Goal: Information Seeking & Learning: Learn about a topic

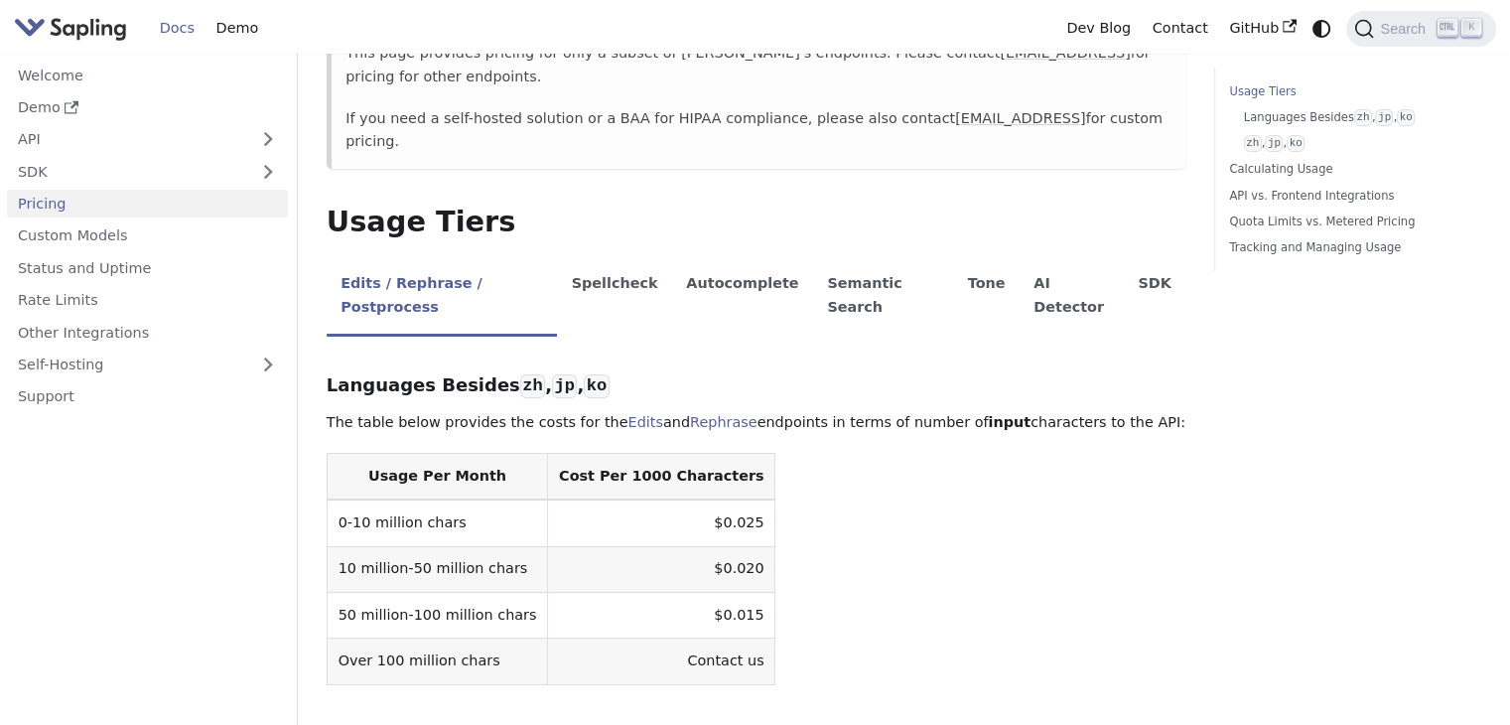
scroll to position [333, 0]
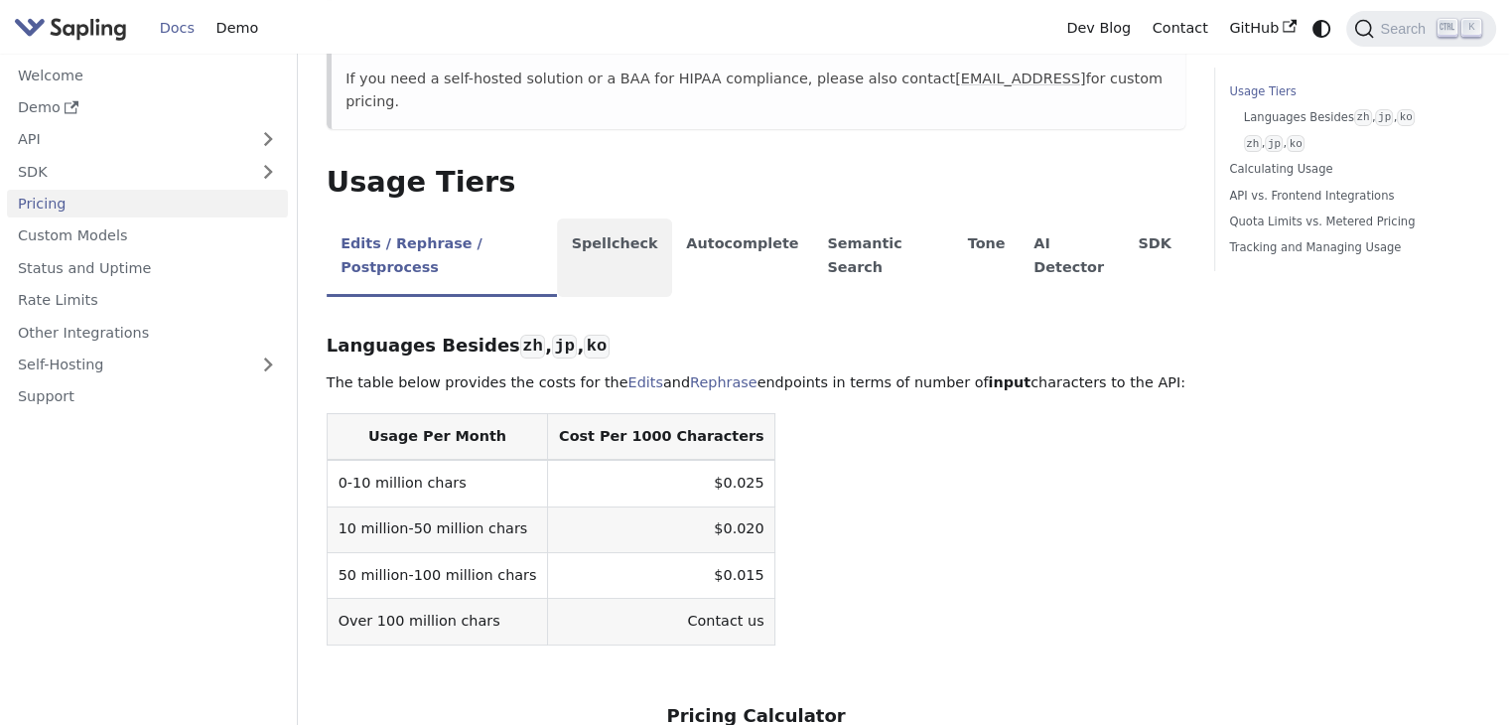
click at [608, 218] on li "Spellcheck" at bounding box center [614, 257] width 115 height 78
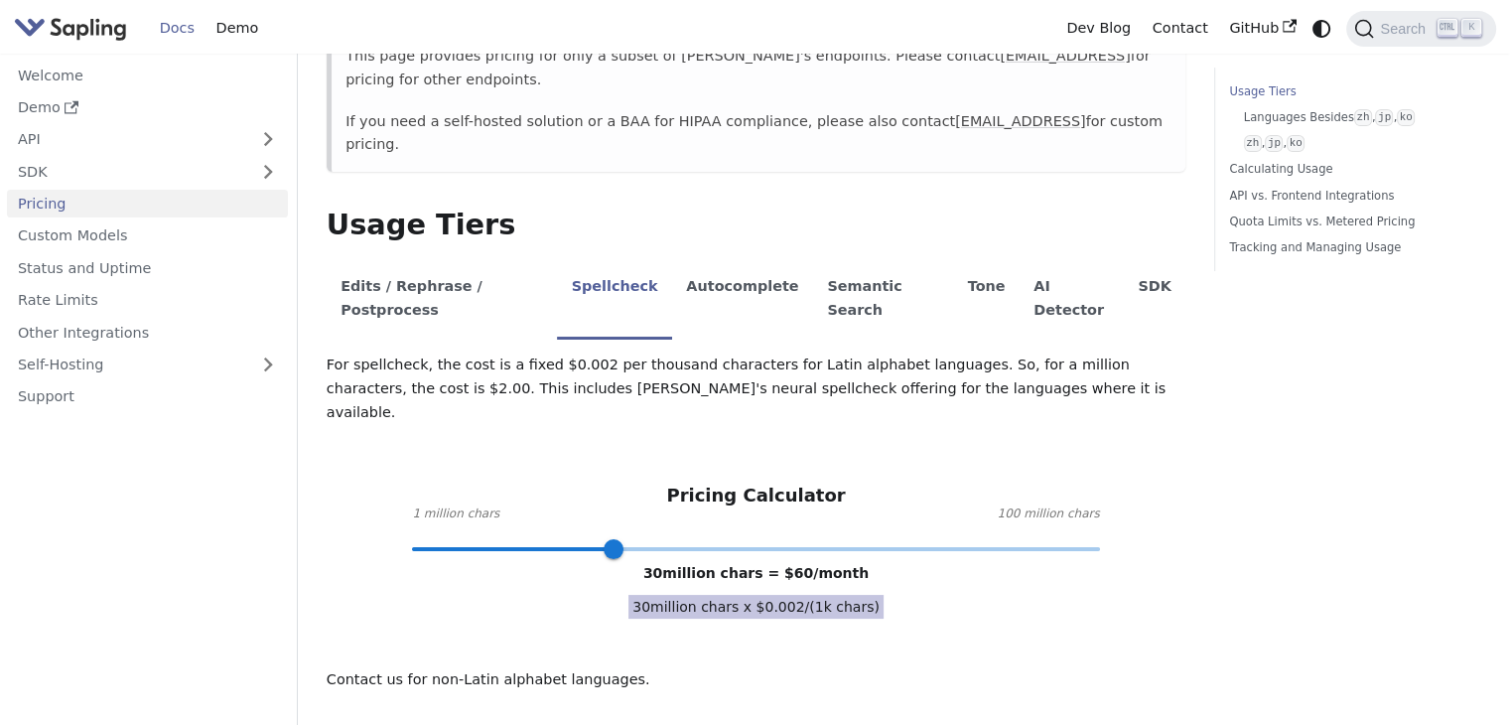
scroll to position [270, 0]
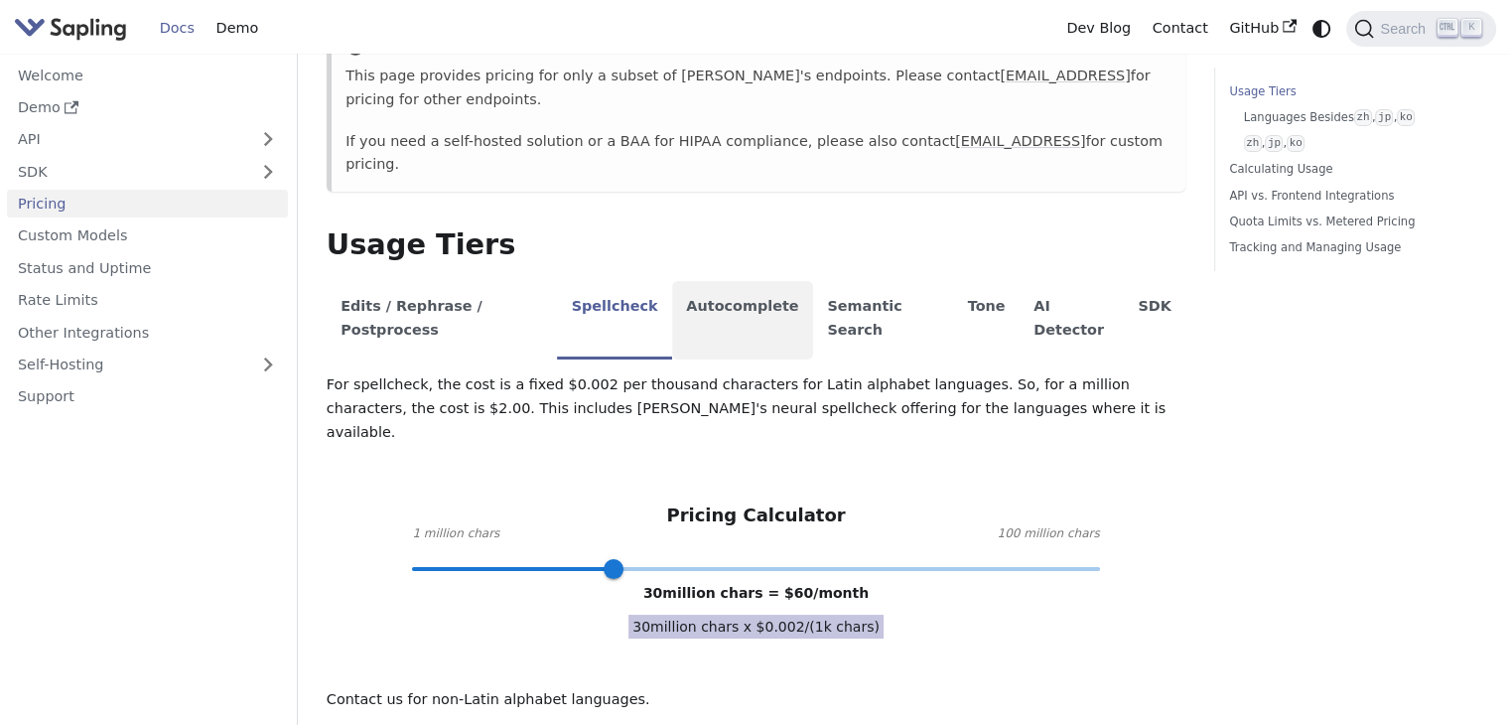
click at [707, 281] on li "Autocomplete" at bounding box center [742, 320] width 141 height 78
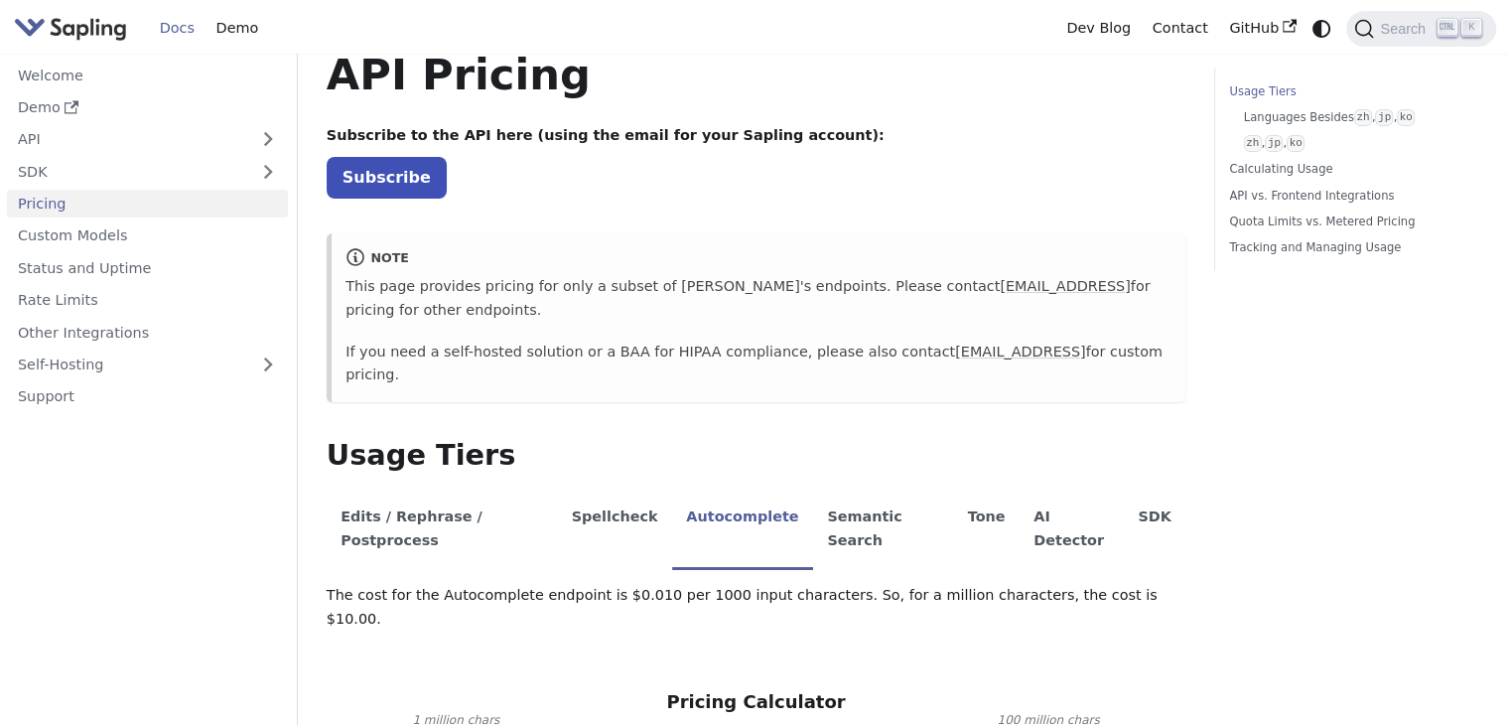
scroll to position [0, 0]
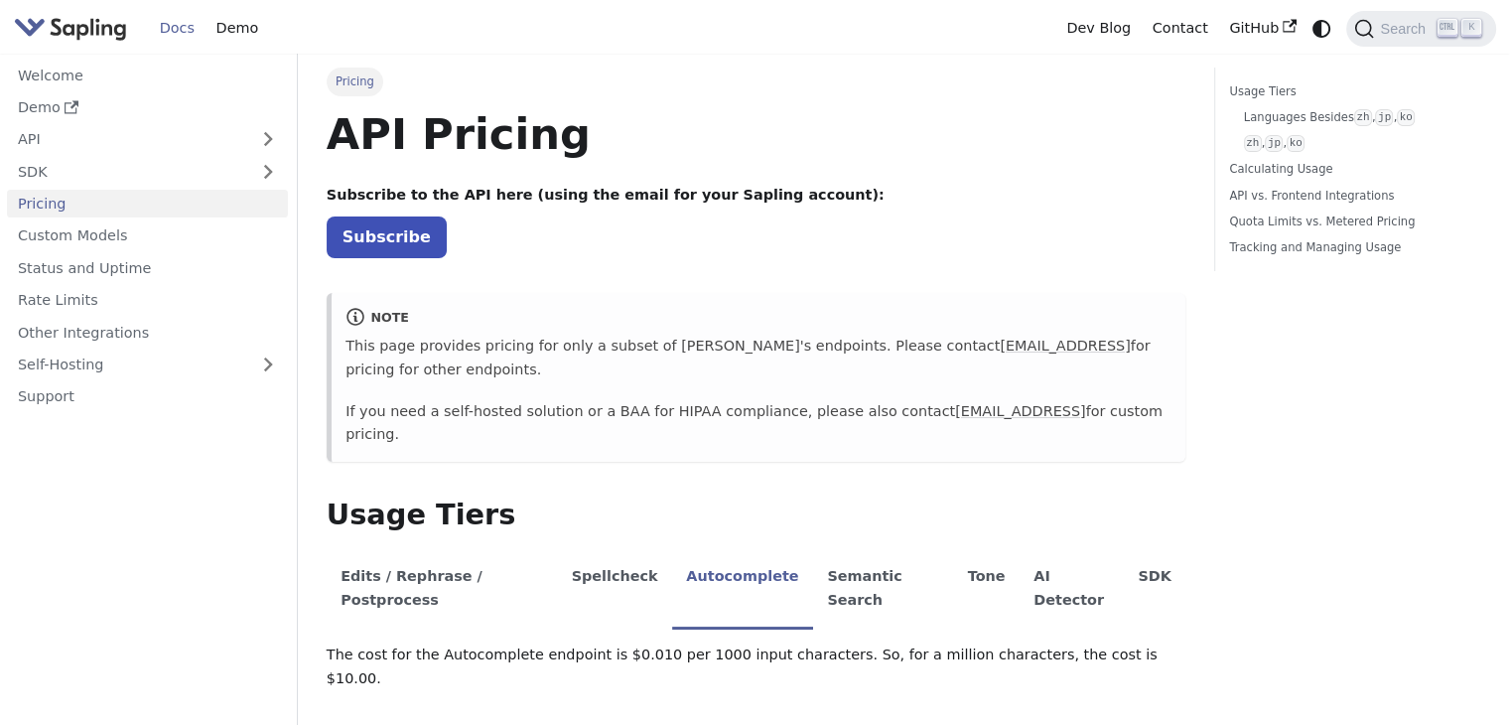
click at [49, 23] on img "Main" at bounding box center [70, 28] width 113 height 29
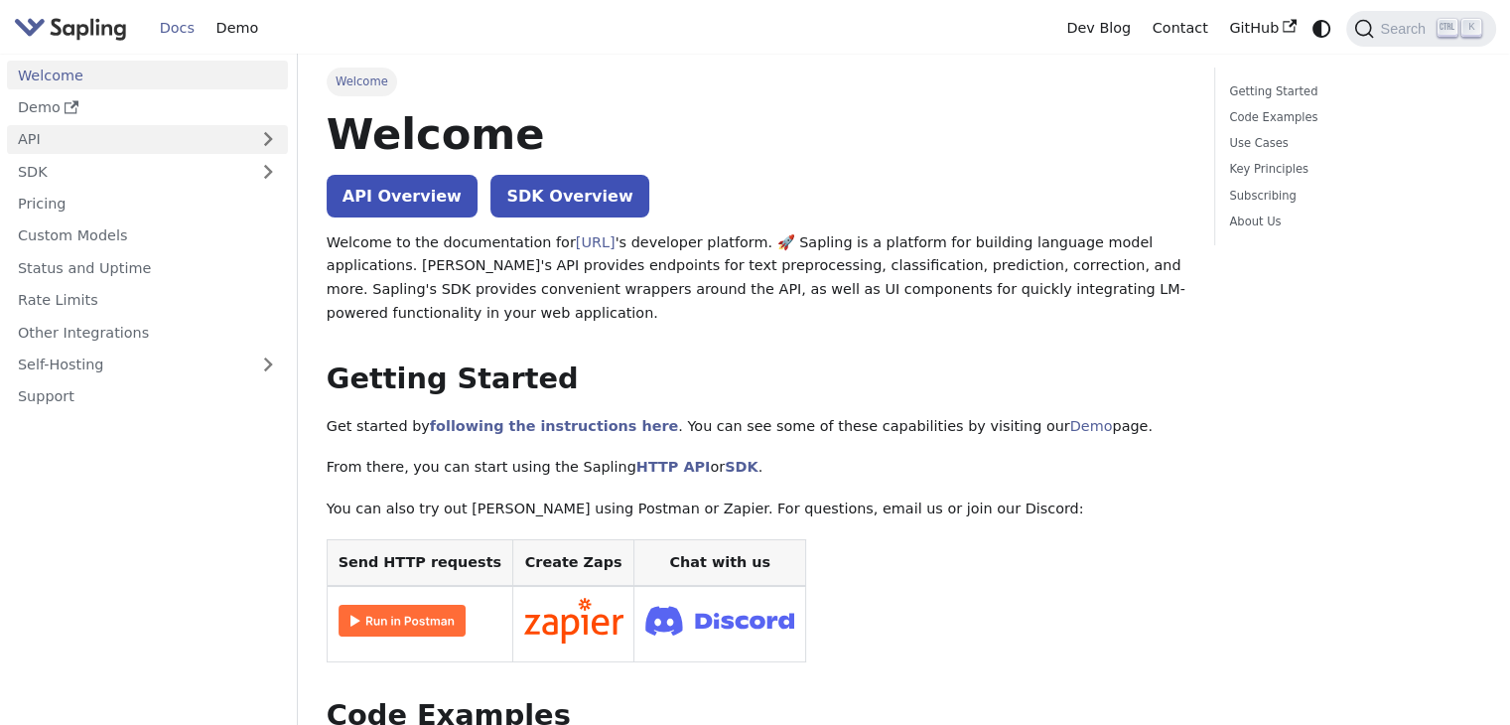
click at [90, 147] on link "API" at bounding box center [127, 139] width 241 height 29
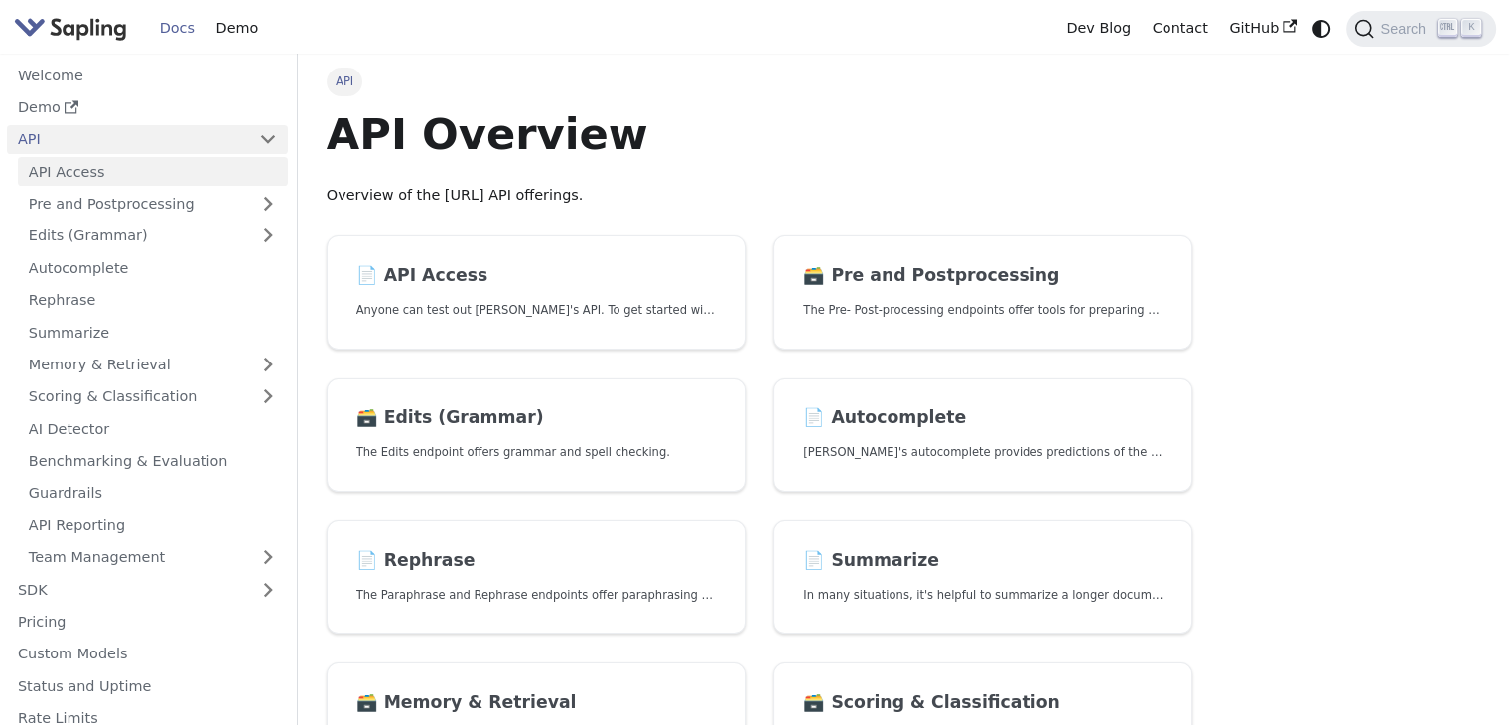
click at [83, 173] on link "API Access" at bounding box center [153, 171] width 270 height 29
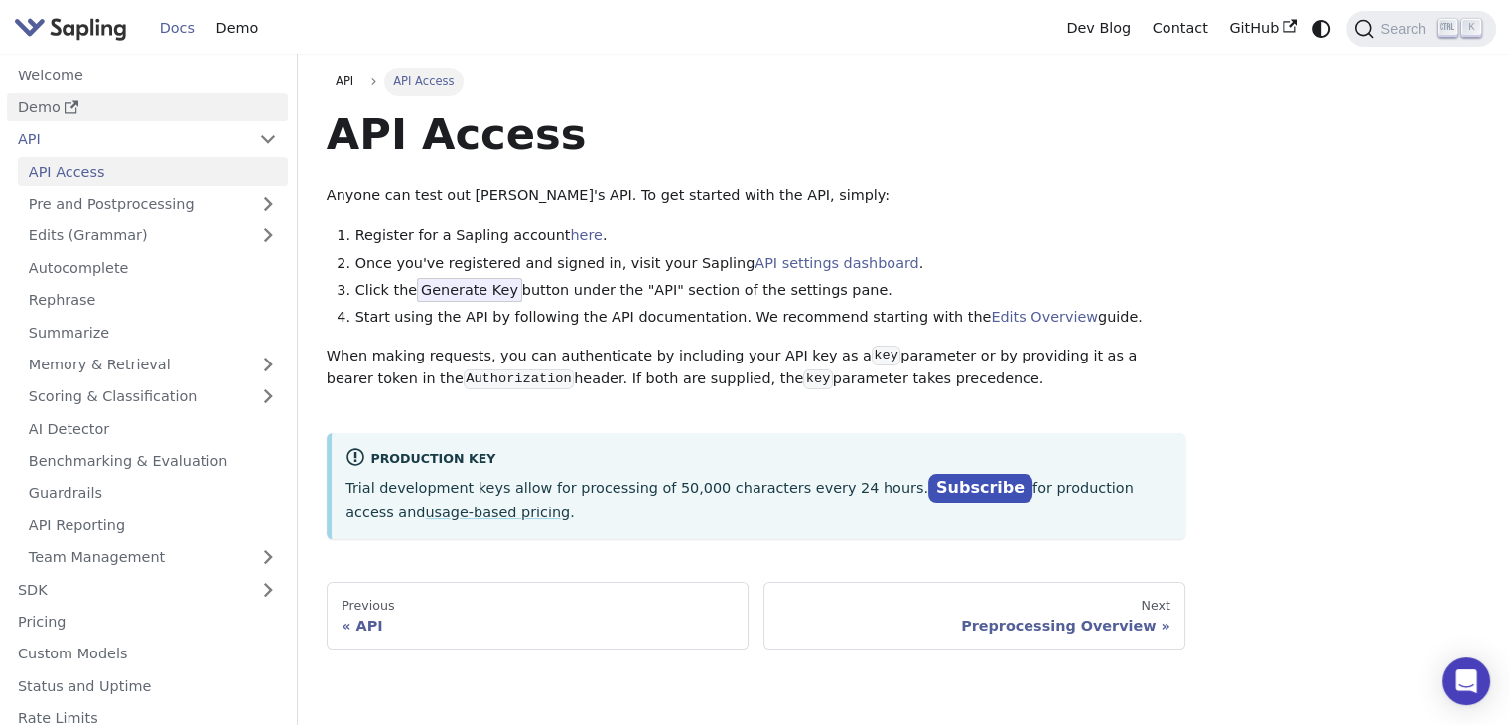
click at [34, 113] on link "Demo" at bounding box center [147, 107] width 281 height 29
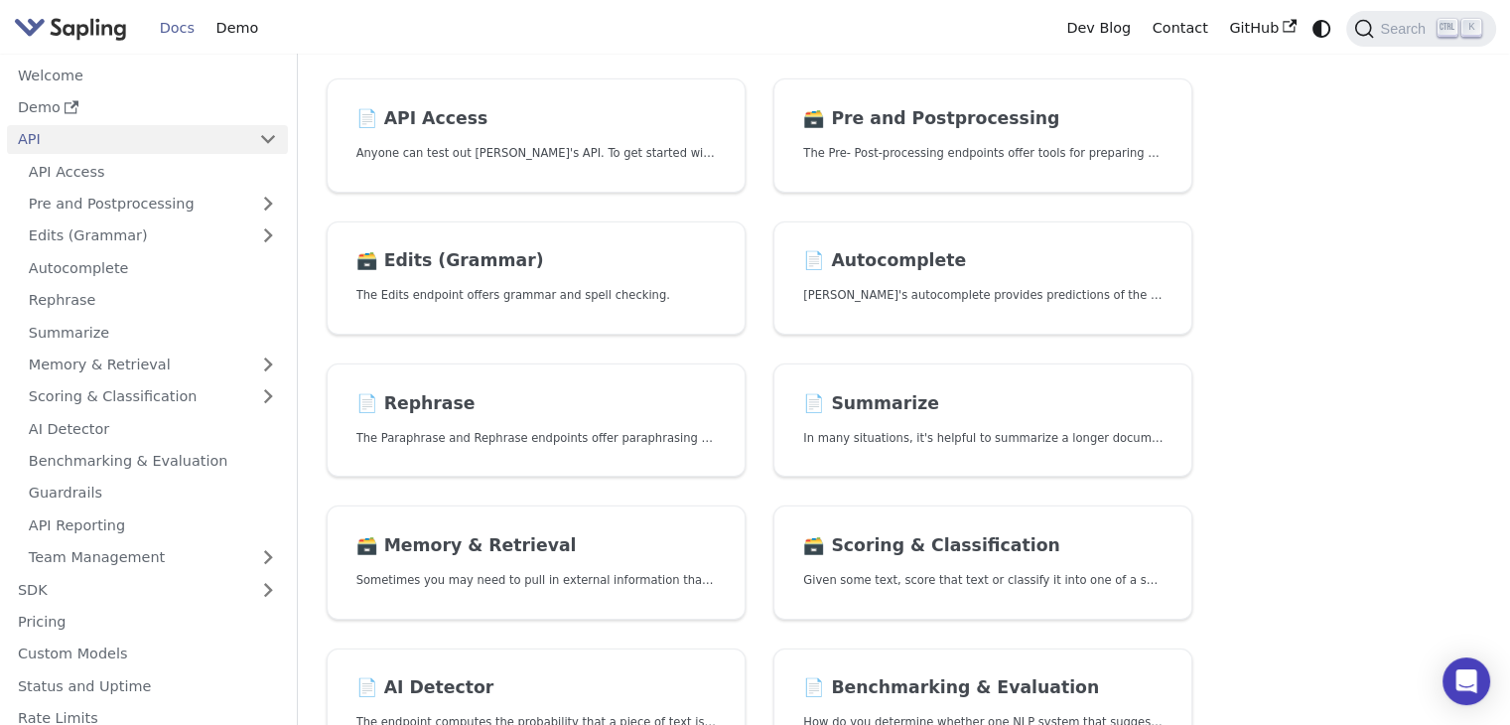
scroll to position [151, 0]
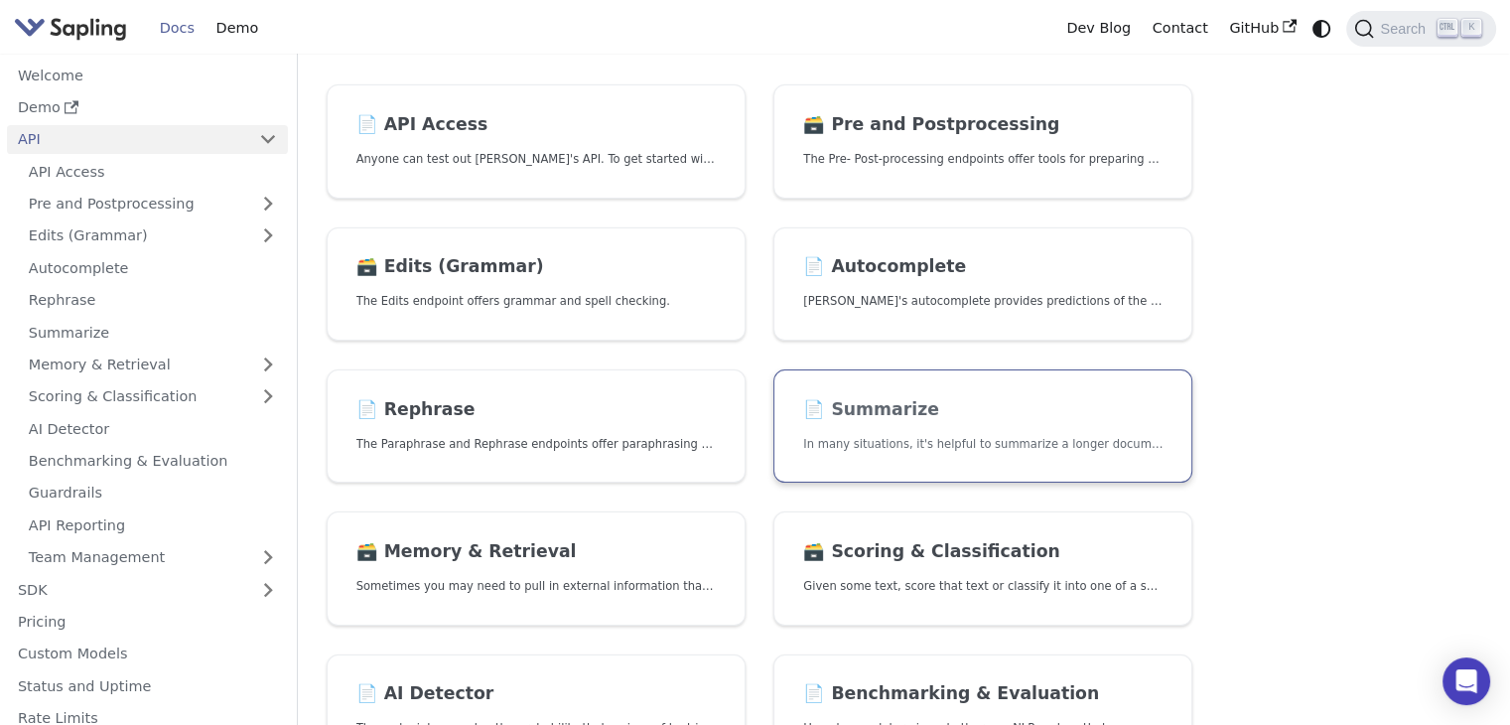
click at [1035, 440] on p "In many situations, it's helpful to summarize a longer document into a shorter,…" at bounding box center [982, 444] width 359 height 19
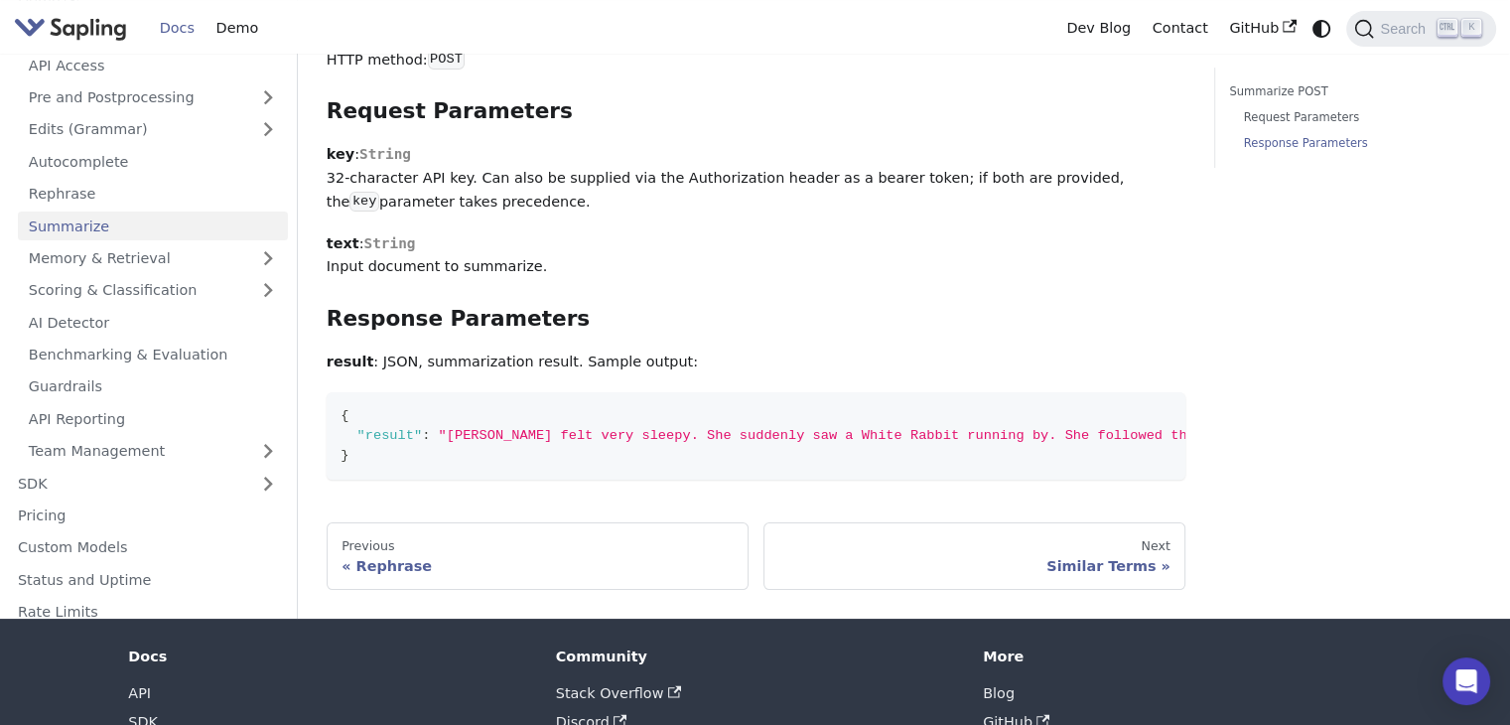
scroll to position [440, 0]
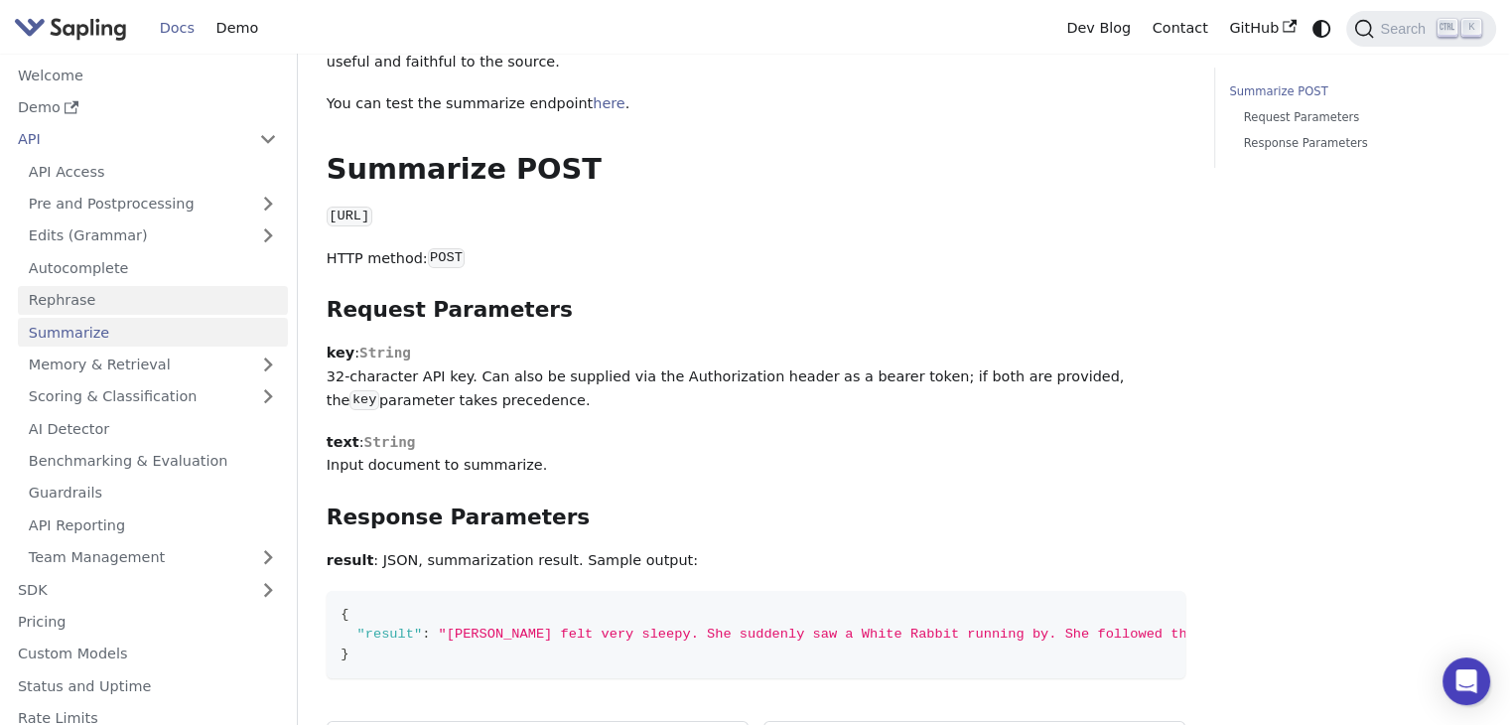
click at [74, 305] on link "Rephrase" at bounding box center [153, 300] width 270 height 29
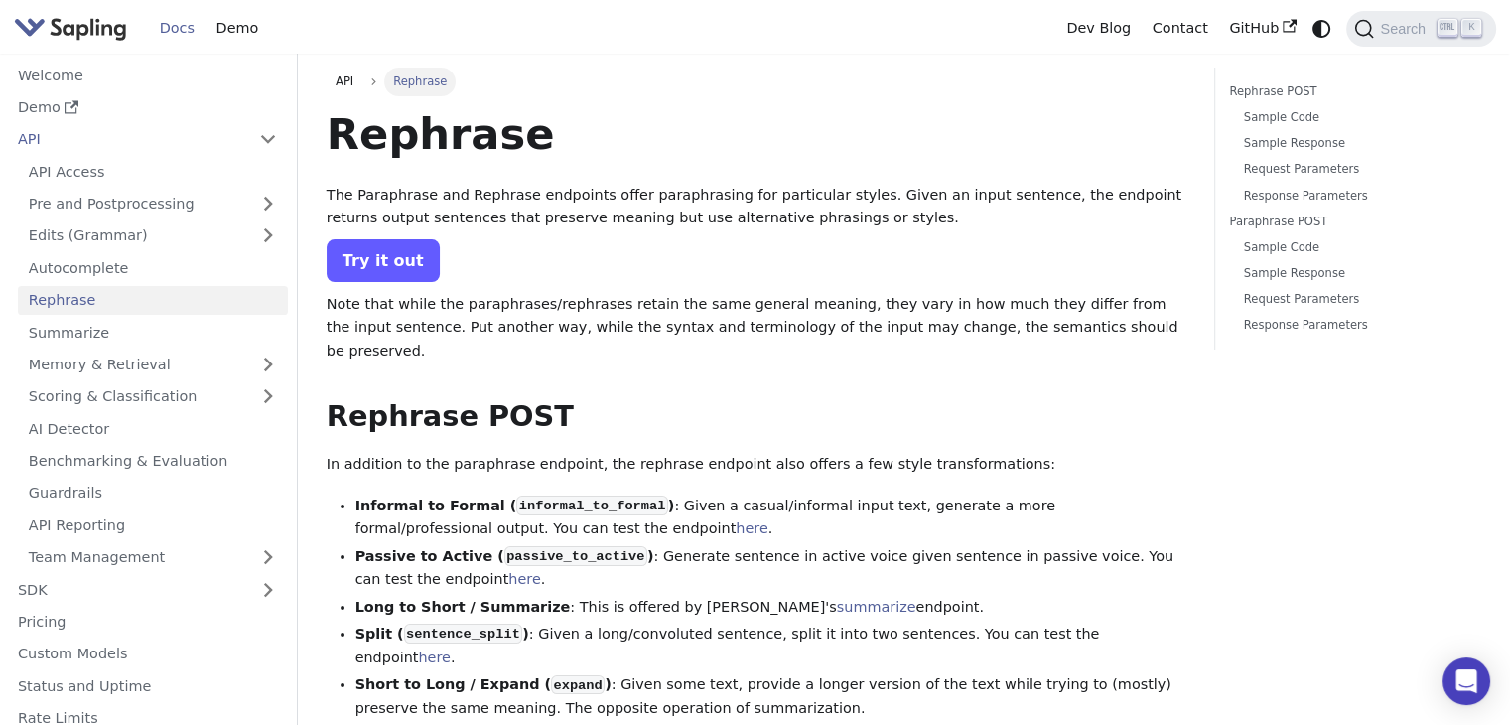
click at [393, 281] on link "Try it out" at bounding box center [383, 260] width 113 height 43
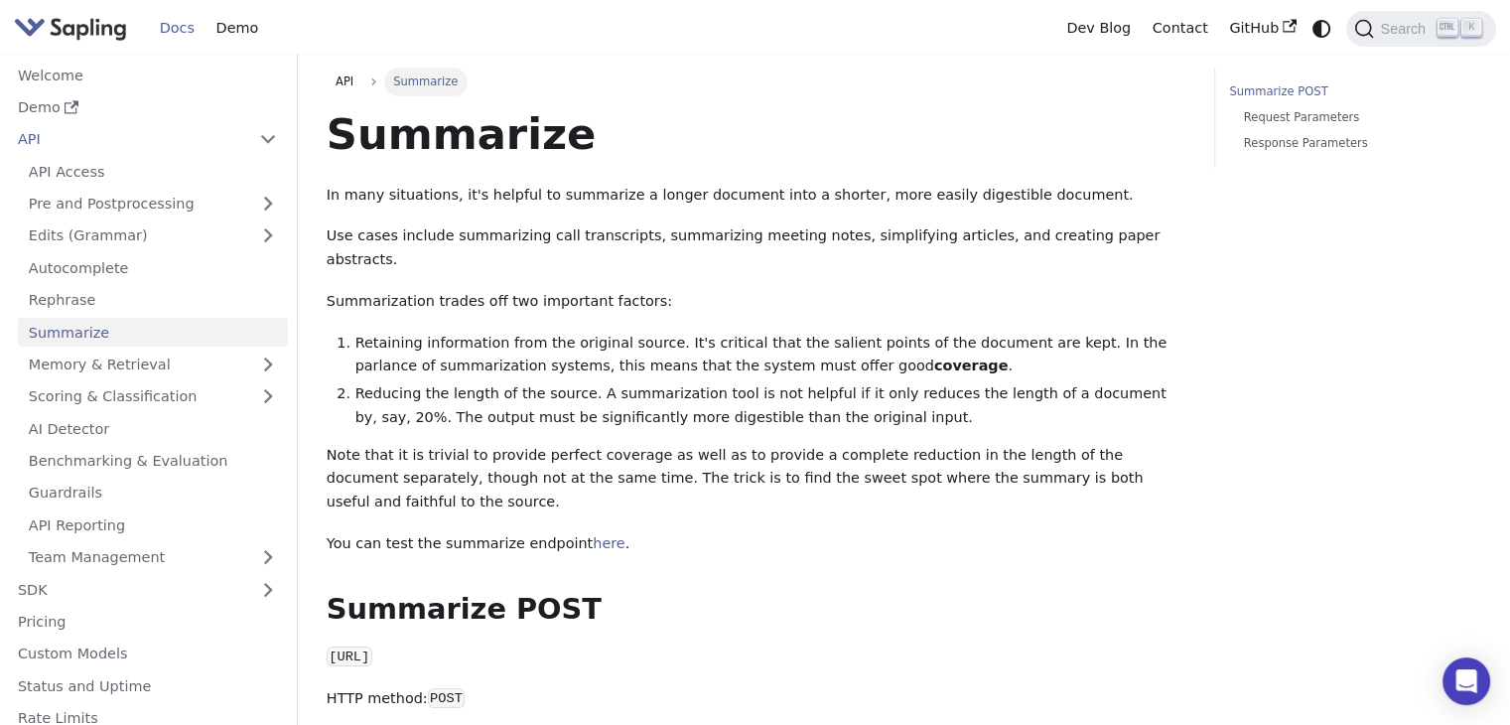
scroll to position [440, 0]
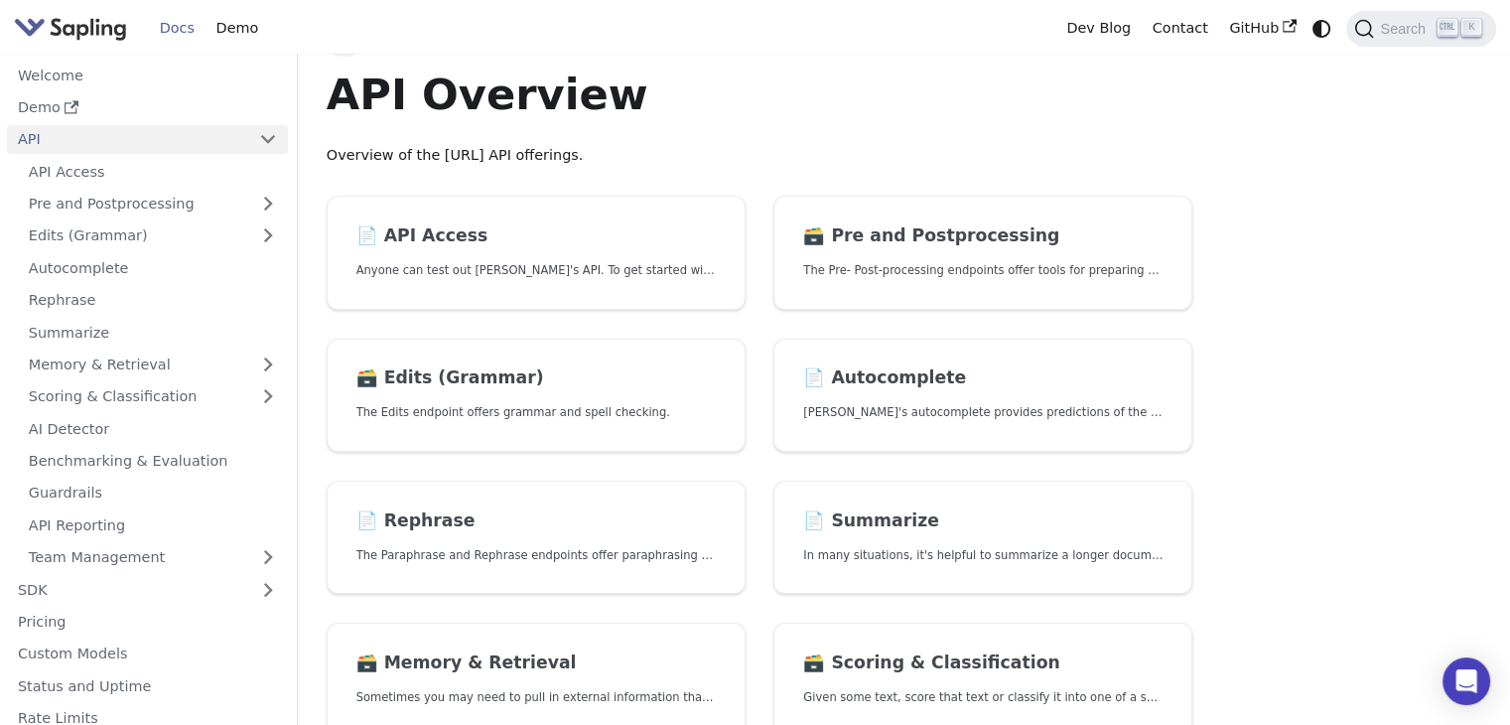
scroll to position [39, 0]
